Goal: Book appointment/travel/reservation

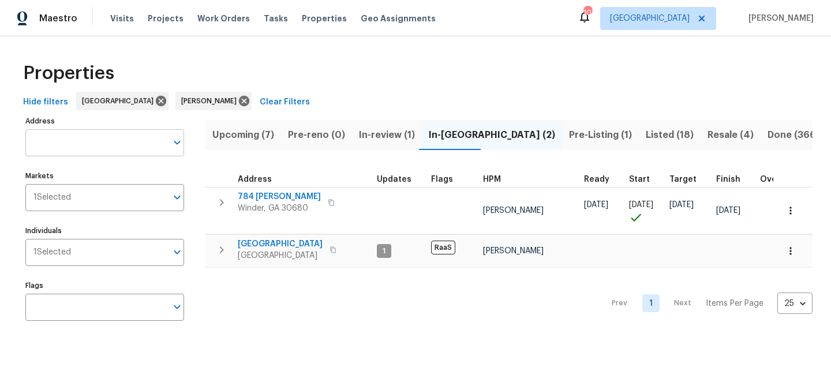
click at [54, 140] on input "Address" at bounding box center [95, 142] width 141 height 27
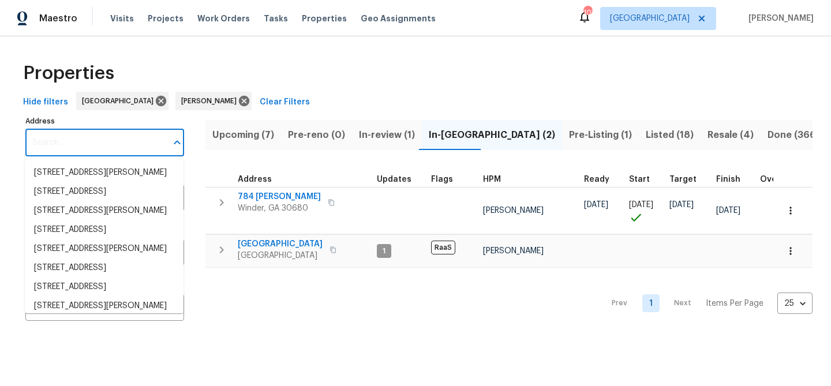
paste input "[STREET_ADDRESS][PERSON_NAME][PERSON_NAME]"
type input "[STREET_ADDRESS][PERSON_NAME][PERSON_NAME]"
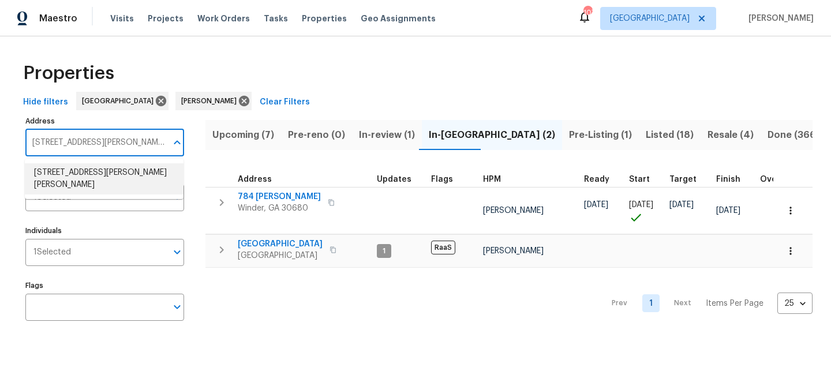
click at [47, 175] on li "4405 Cary Dr Snellville GA 30039" at bounding box center [104, 178] width 159 height 31
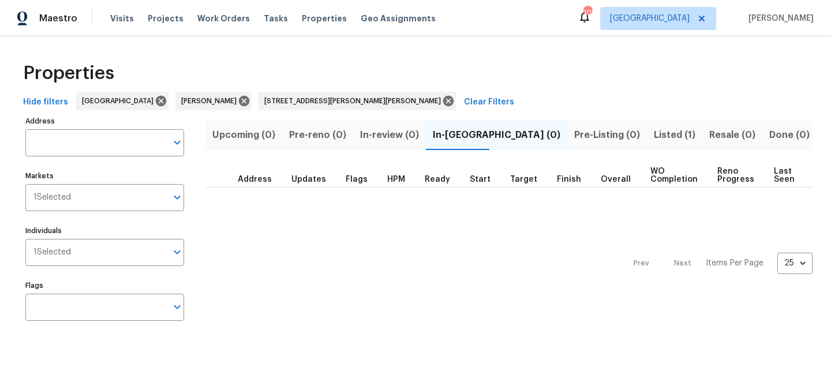
type input "4405 Cary Dr Snellville GA 30039"
click at [654, 136] on span "Listed (1)" at bounding box center [675, 135] width 42 height 16
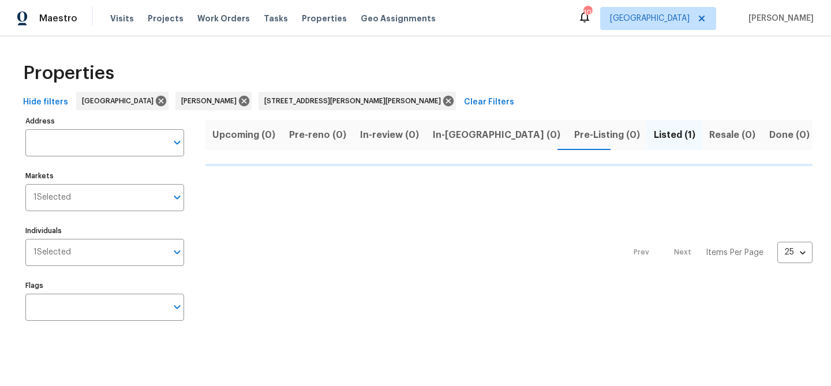
type input "4405 Cary Dr Snellville GA 30039"
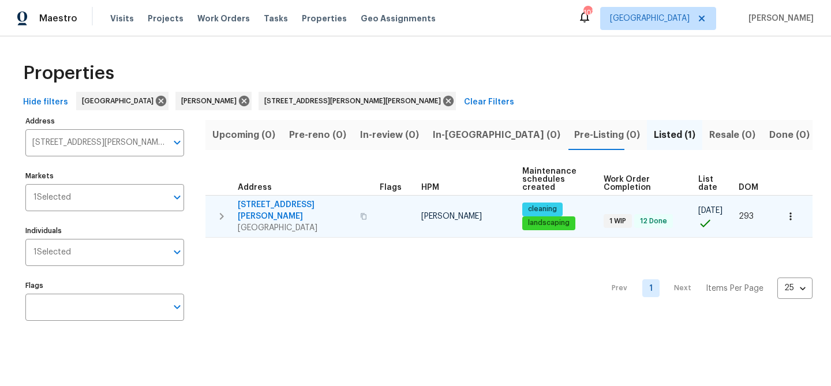
click at [261, 200] on span "4405 Cary Dr" at bounding box center [295, 210] width 115 height 23
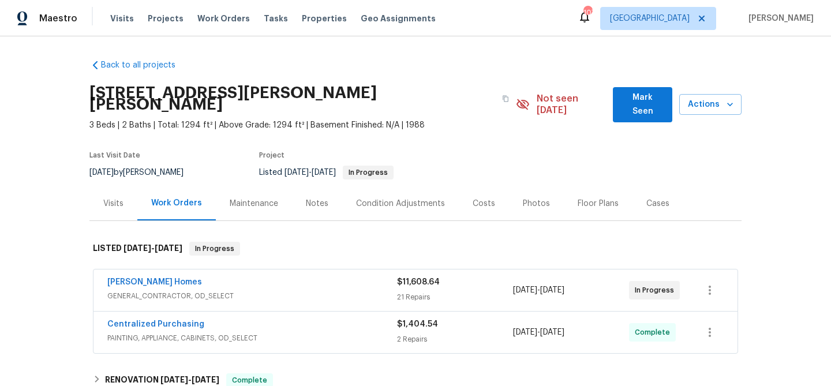
click at [634, 110] on div "[STREET_ADDRESS][PERSON_NAME][PERSON_NAME] 3 Beds | 2 Baths | Total: 1294 ft² |…" at bounding box center [415, 104] width 652 height 53
click at [635, 99] on span "Mark Seen" at bounding box center [642, 105] width 41 height 28
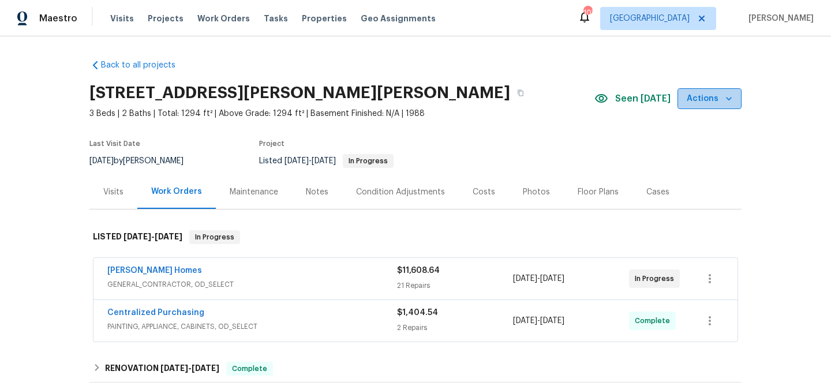
click at [718, 95] on span "Actions" at bounding box center [710, 99] width 46 height 14
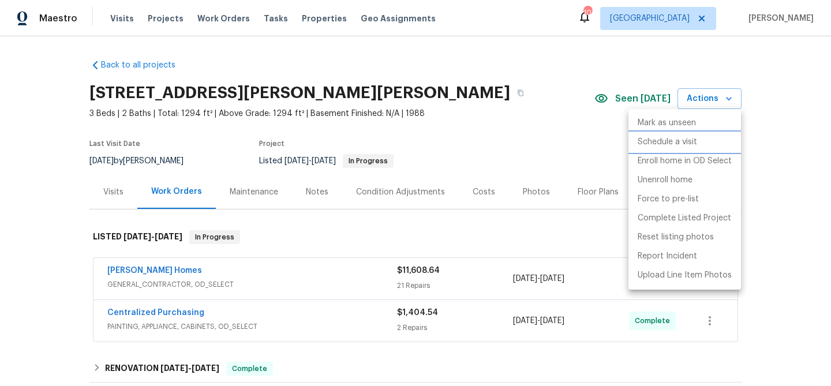
click at [681, 140] on p "Schedule a visit" at bounding box center [667, 142] width 59 height 12
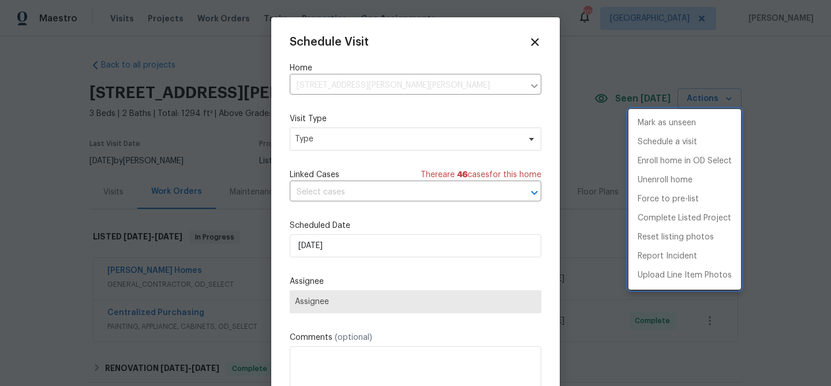
click at [338, 143] on div at bounding box center [415, 193] width 831 height 386
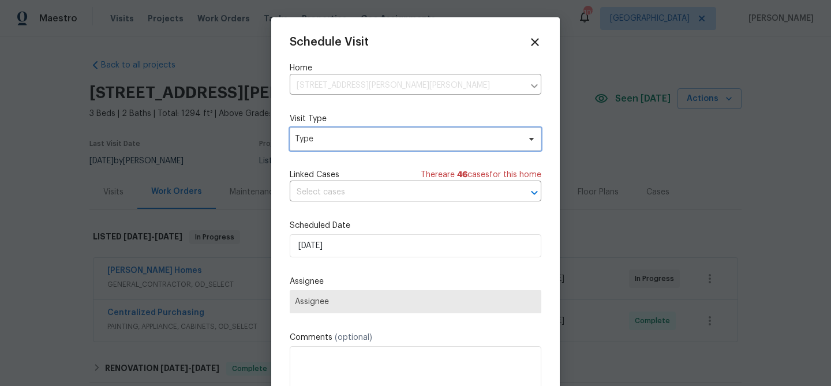
click at [338, 143] on span "Type" at bounding box center [407, 139] width 224 height 12
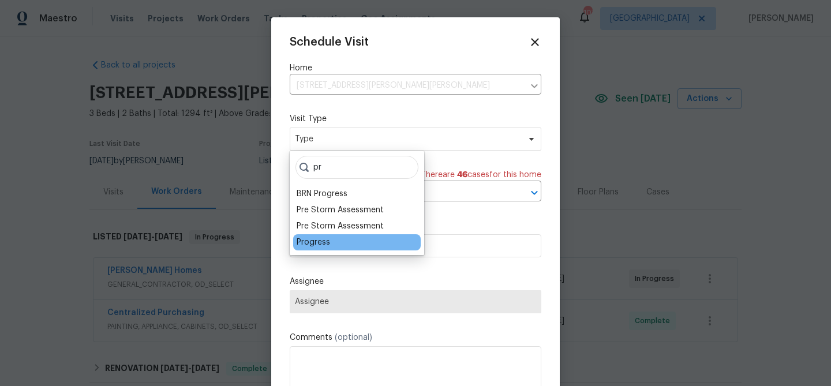
type input "pr"
click at [313, 240] on div "Progress" at bounding box center [313, 243] width 33 height 12
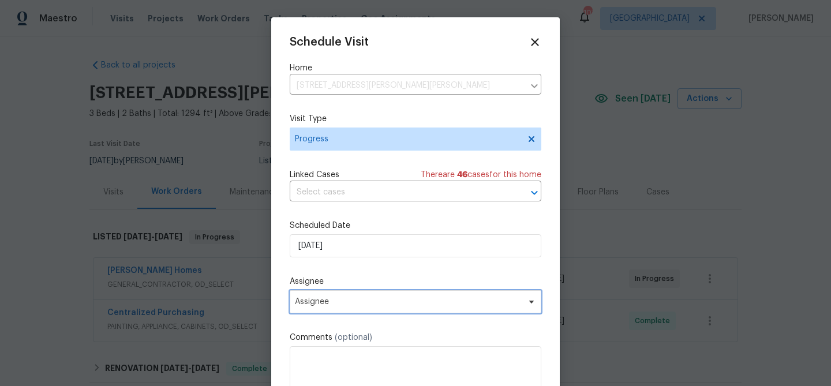
click at [319, 301] on span "Assignee" at bounding box center [408, 301] width 226 height 9
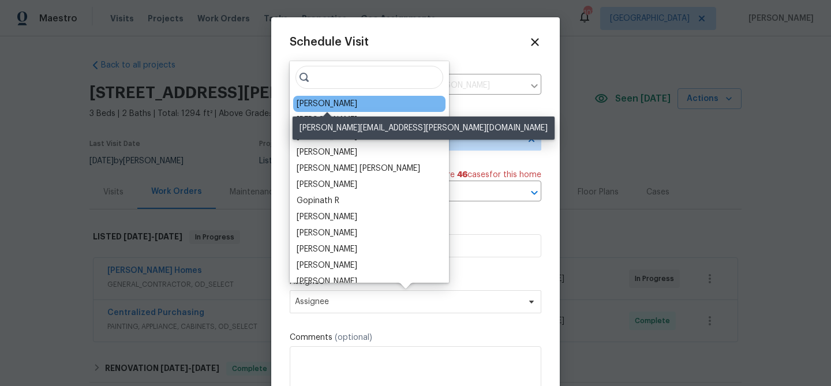
click at [306, 106] on div "[PERSON_NAME]" at bounding box center [327, 104] width 61 height 12
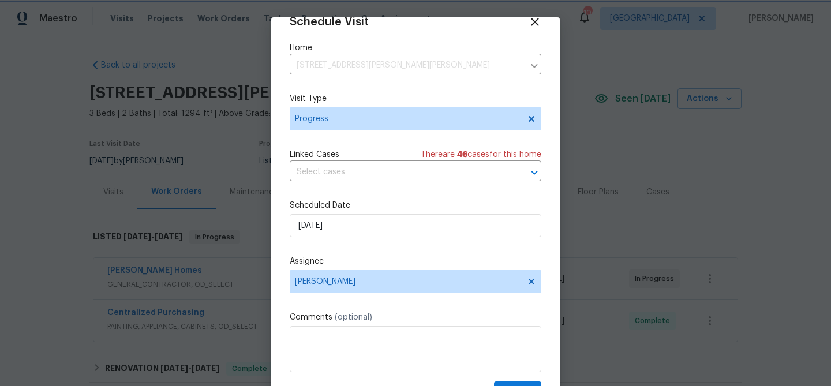
scroll to position [53, 0]
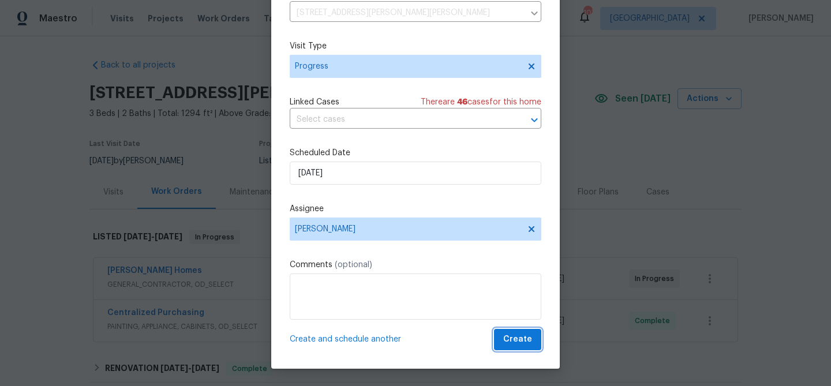
click at [519, 343] on span "Create" at bounding box center [517, 339] width 29 height 14
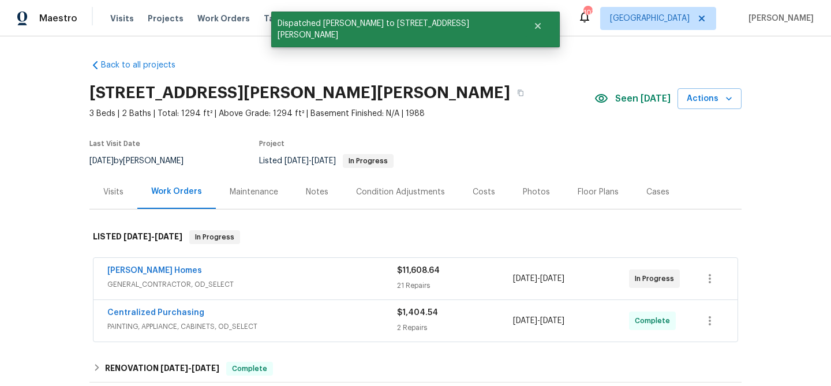
scroll to position [0, 0]
